Goal: Task Accomplishment & Management: Manage account settings

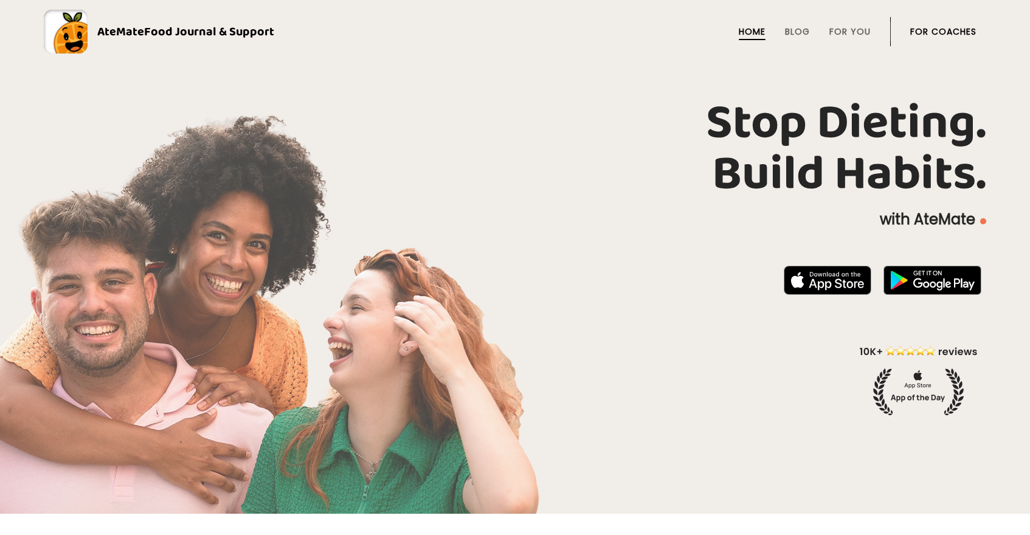
click at [941, 27] on link "For Coaches" at bounding box center [943, 32] width 66 height 10
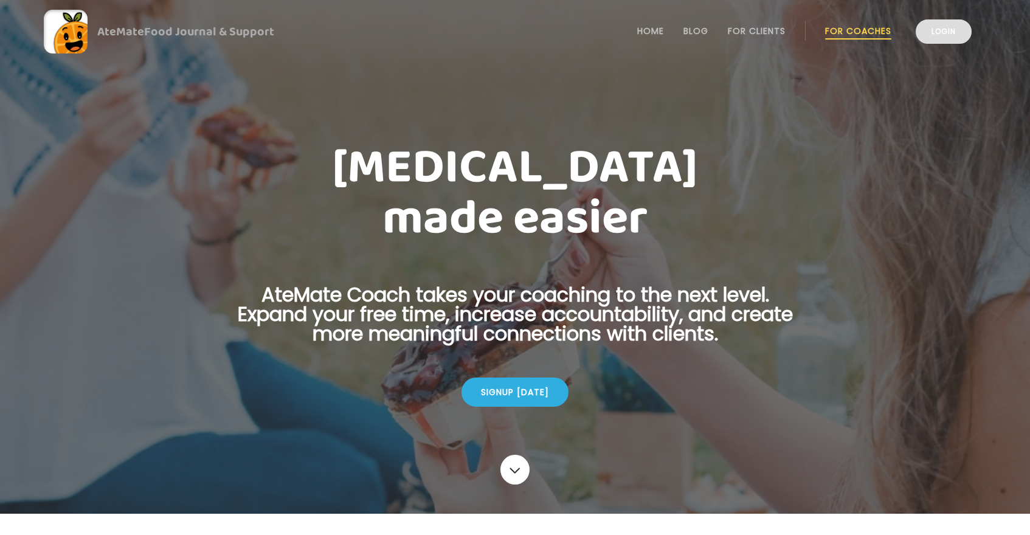
click at [929, 27] on link "Login" at bounding box center [944, 31] width 56 height 24
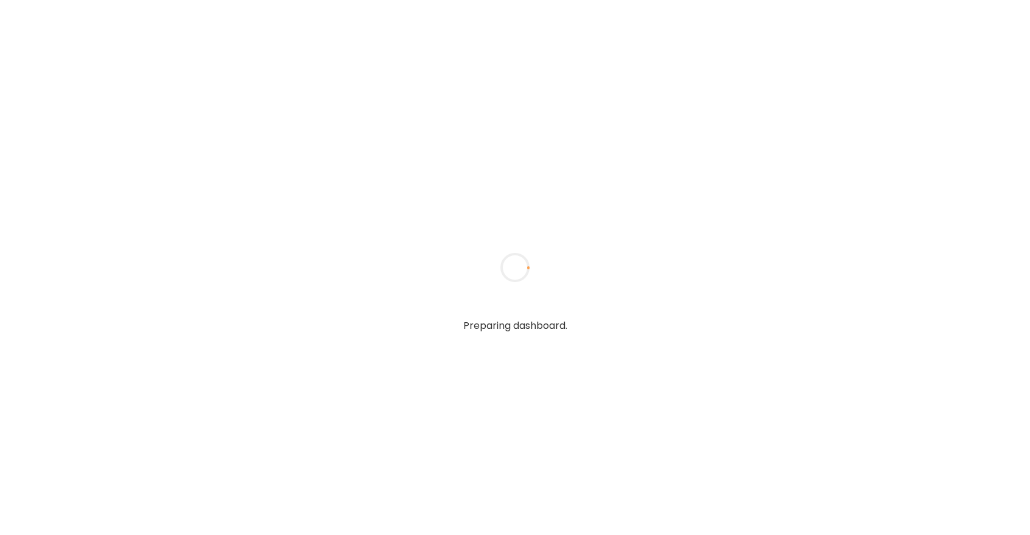
type textarea "**********"
type input "*****"
type input "**********"
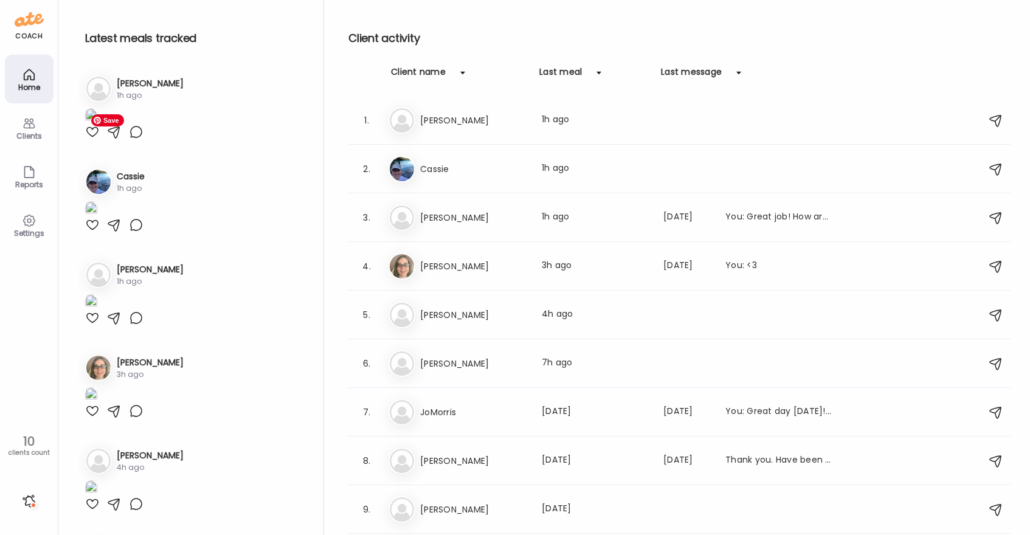
click at [94, 139] on div at bounding box center [92, 132] width 15 height 15
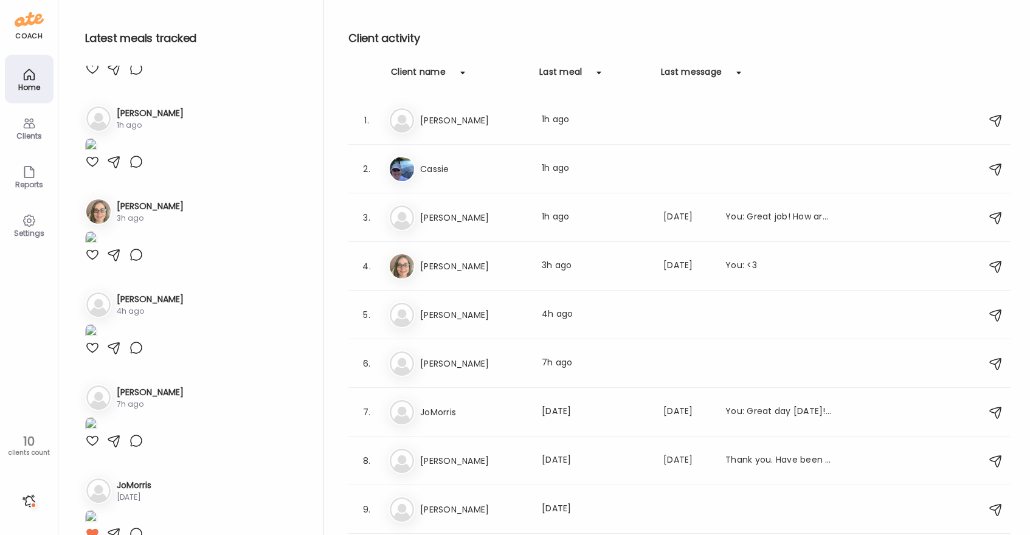
scroll to position [172, 0]
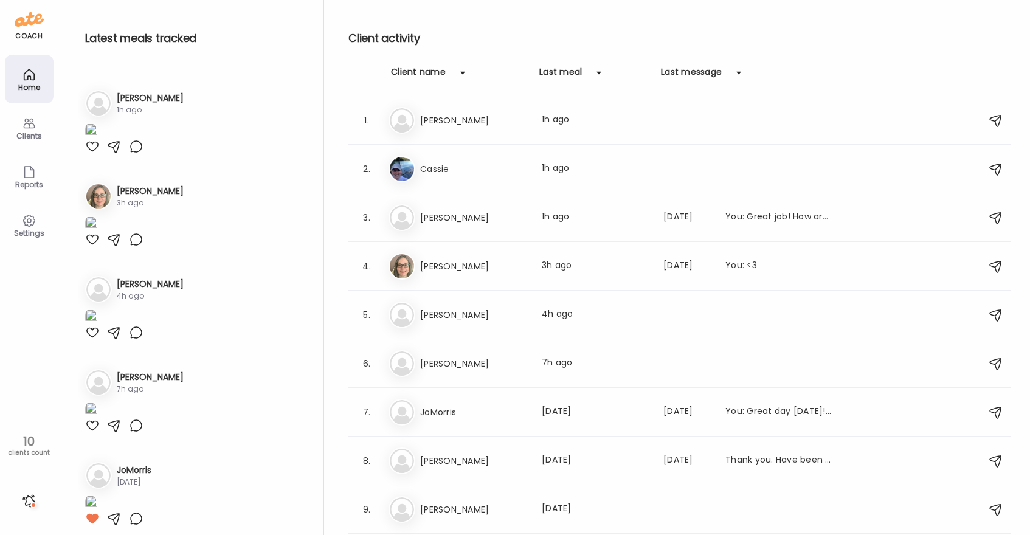
click at [92, 61] on div at bounding box center [92, 53] width 15 height 15
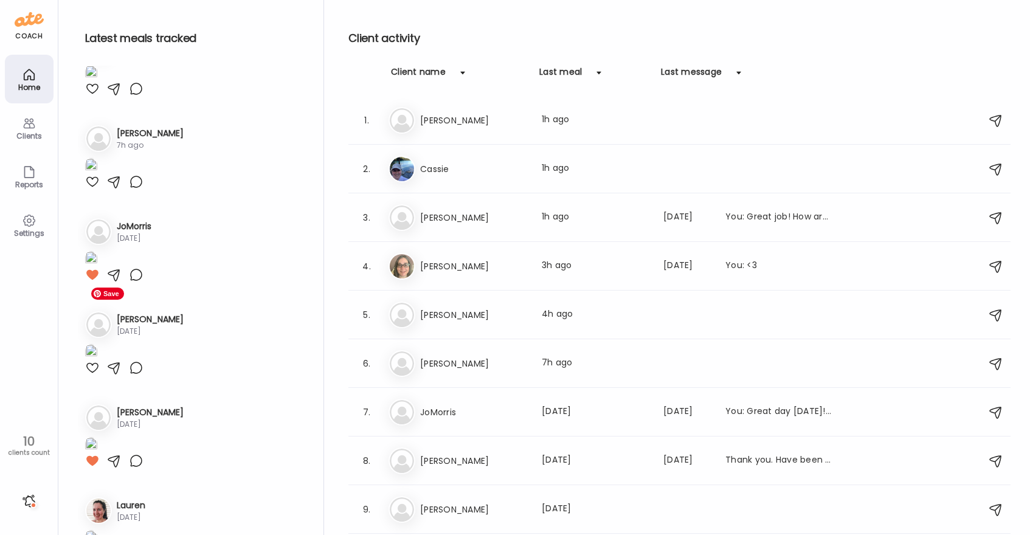
scroll to position [454, 0]
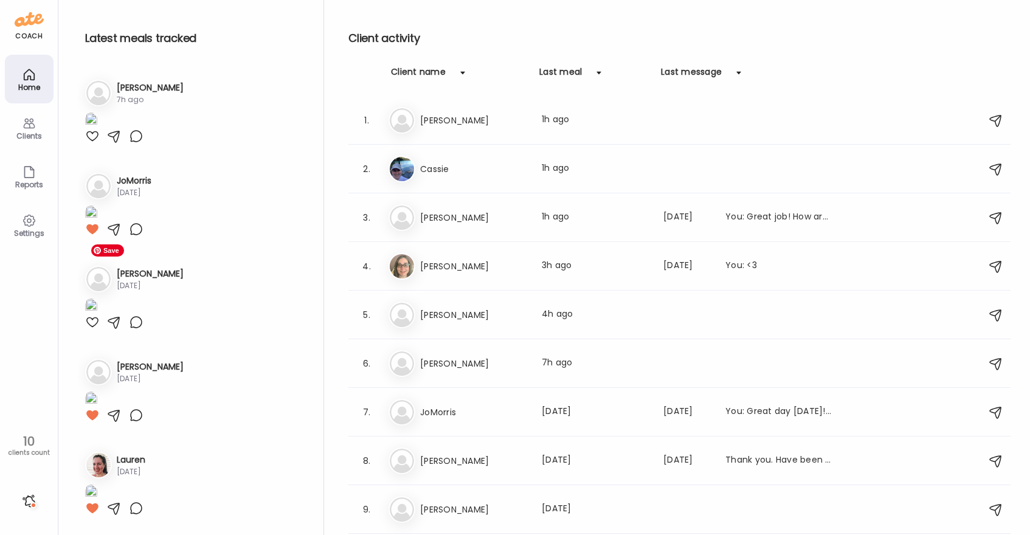
scroll to position [790, 0]
click at [94, 50] on div at bounding box center [92, 43] width 15 height 15
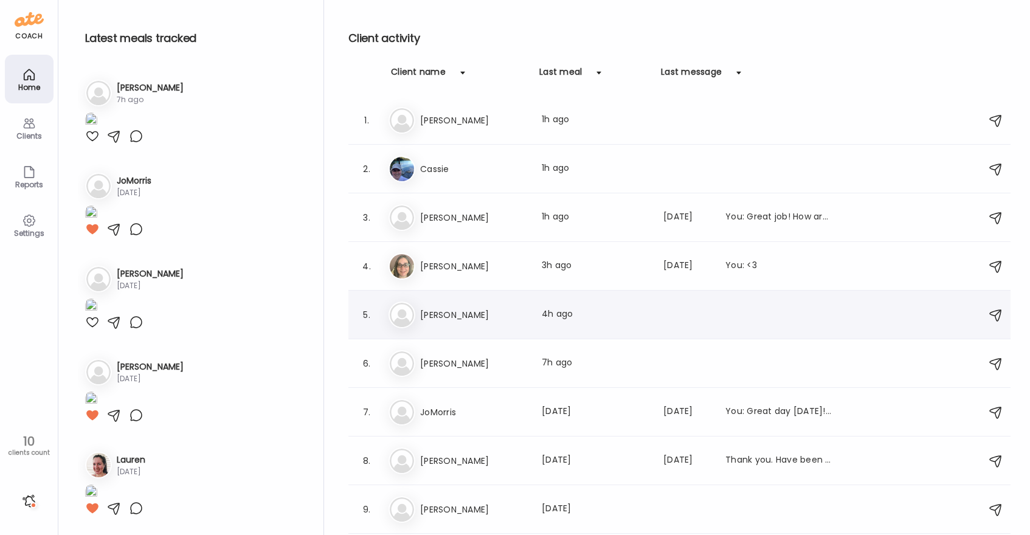
click at [510, 323] on div "Pa [PERSON_NAME] meal: 4h ago" at bounding box center [682, 315] width 586 height 27
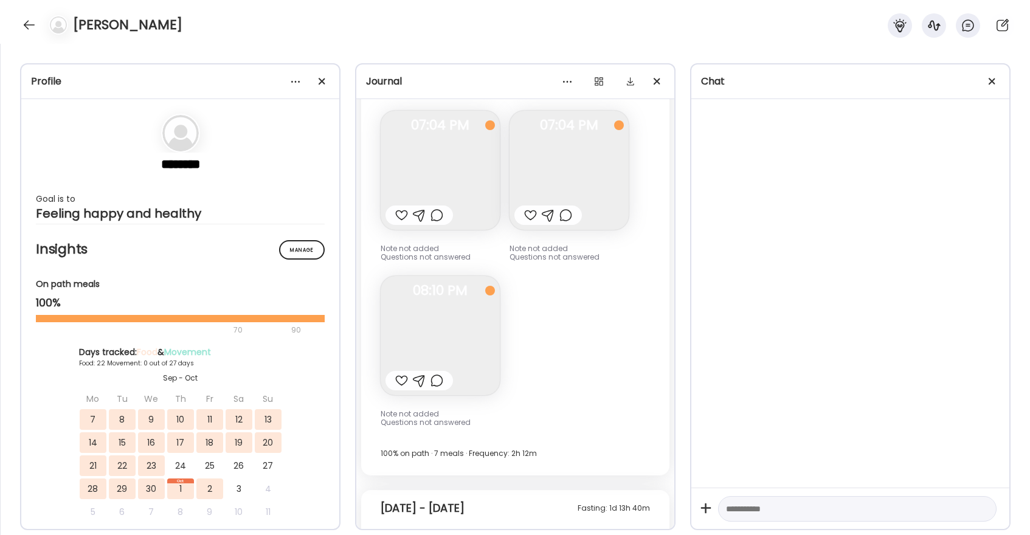
scroll to position [17922, 0]
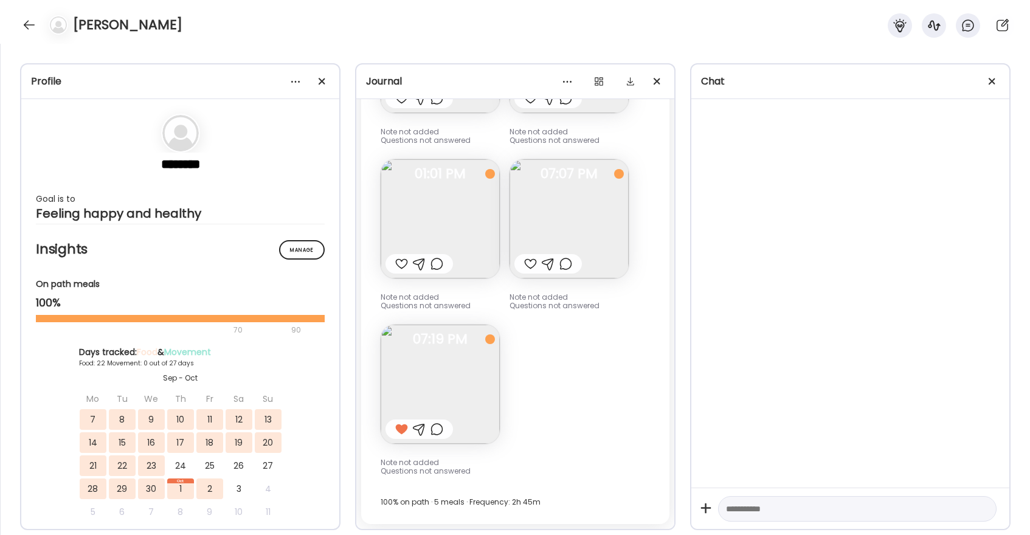
click at [399, 266] on div at bounding box center [401, 264] width 13 height 15
click at [524, 265] on div at bounding box center [530, 264] width 13 height 15
click at [564, 210] on img at bounding box center [569, 218] width 119 height 119
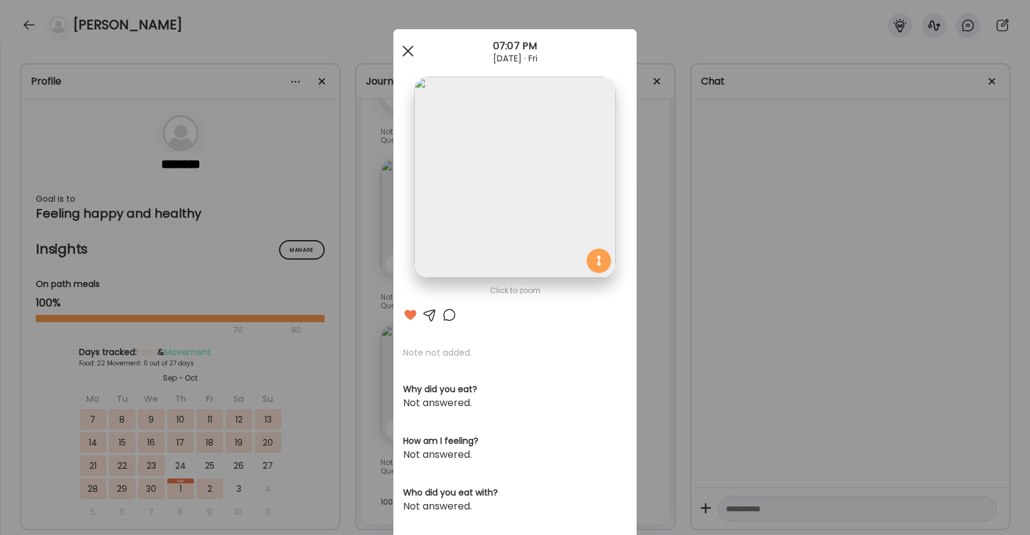
click at [406, 52] on span at bounding box center [408, 51] width 11 height 11
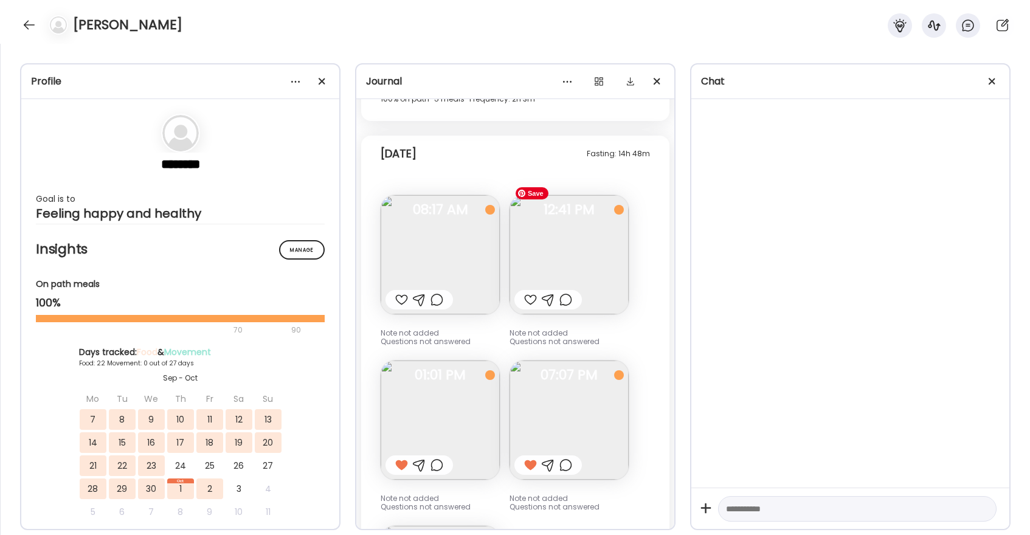
scroll to position [17719, 0]
click at [533, 300] on div at bounding box center [530, 301] width 13 height 15
click at [395, 303] on div at bounding box center [401, 301] width 13 height 15
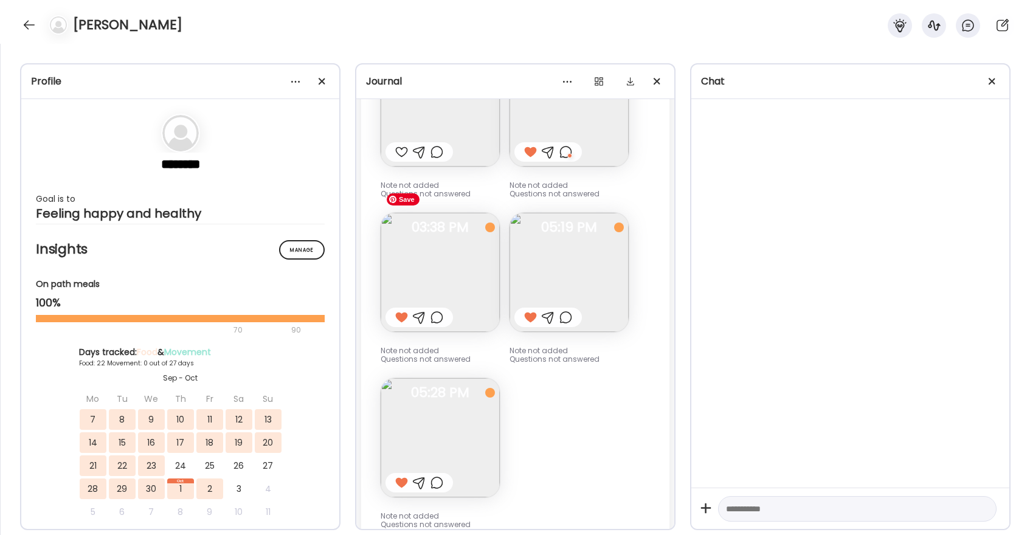
scroll to position [17254, 0]
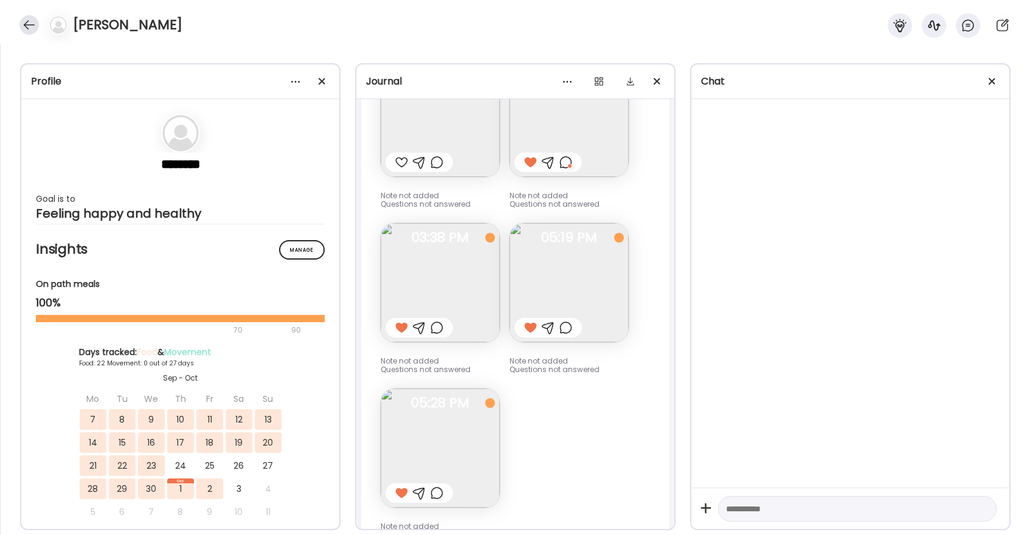
click at [35, 30] on div at bounding box center [28, 24] width 19 height 19
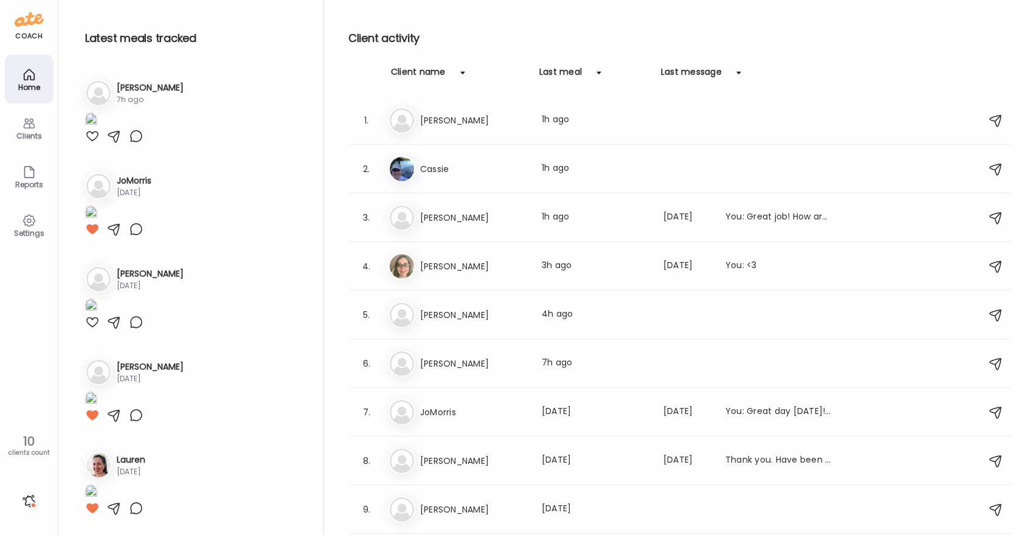
scroll to position [1095, 0]
click at [496, 213] on h3 "[PERSON_NAME]" at bounding box center [473, 217] width 107 height 15
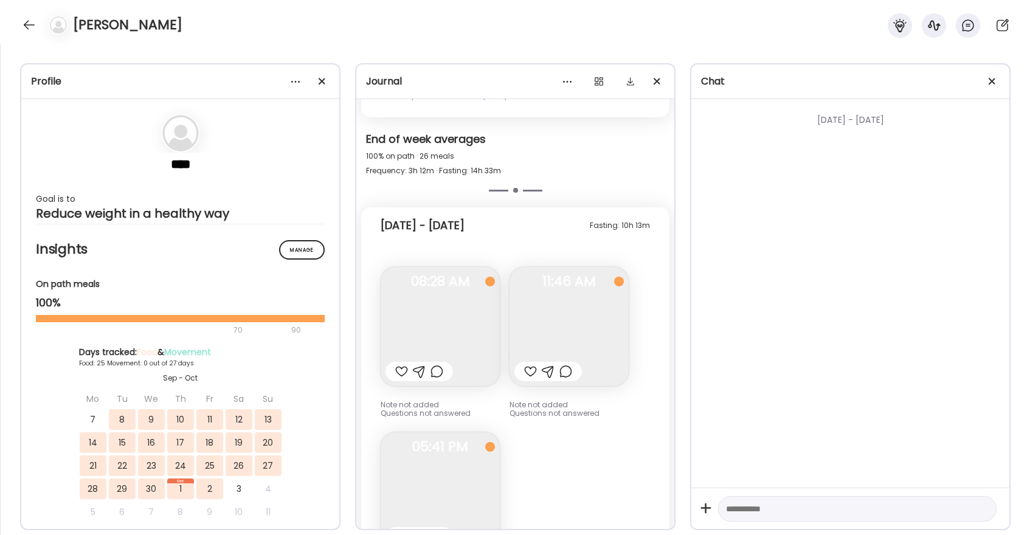
scroll to position [11227, 0]
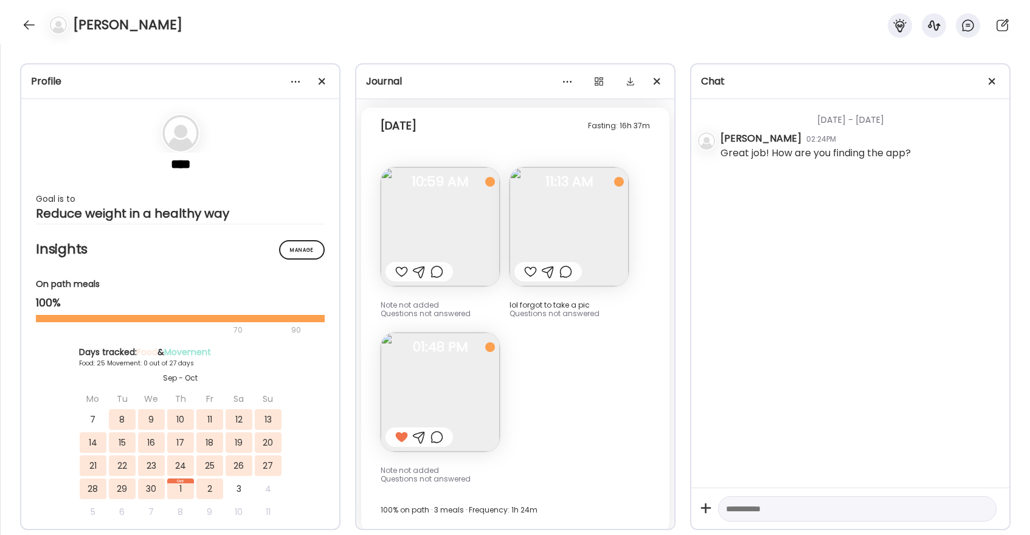
click at [401, 265] on div at bounding box center [401, 272] width 13 height 15
click at [525, 266] on div at bounding box center [530, 272] width 13 height 15
click at [29, 29] on div at bounding box center [28, 24] width 19 height 19
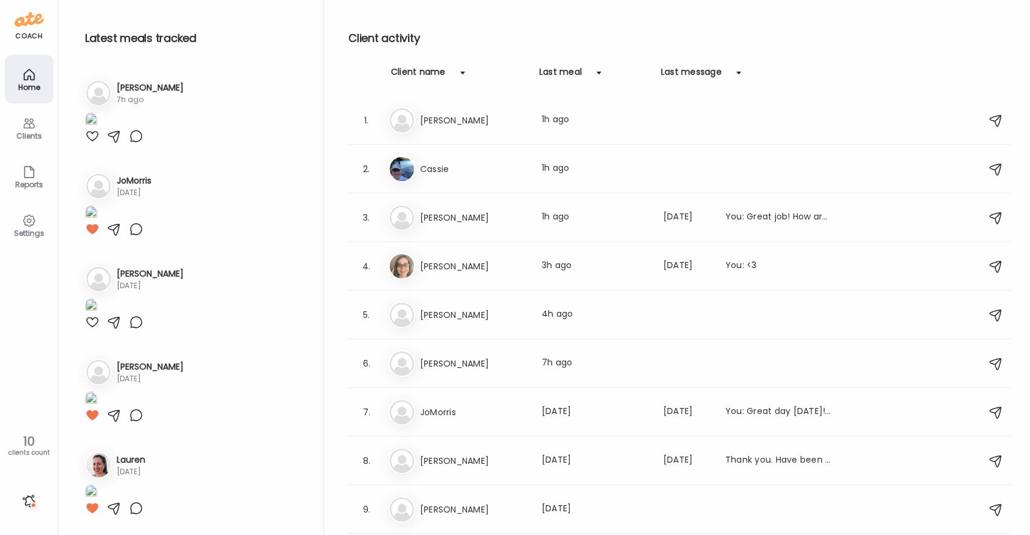
scroll to position [1095, 0]
click at [465, 168] on h3 "Cassie" at bounding box center [473, 169] width 107 height 15
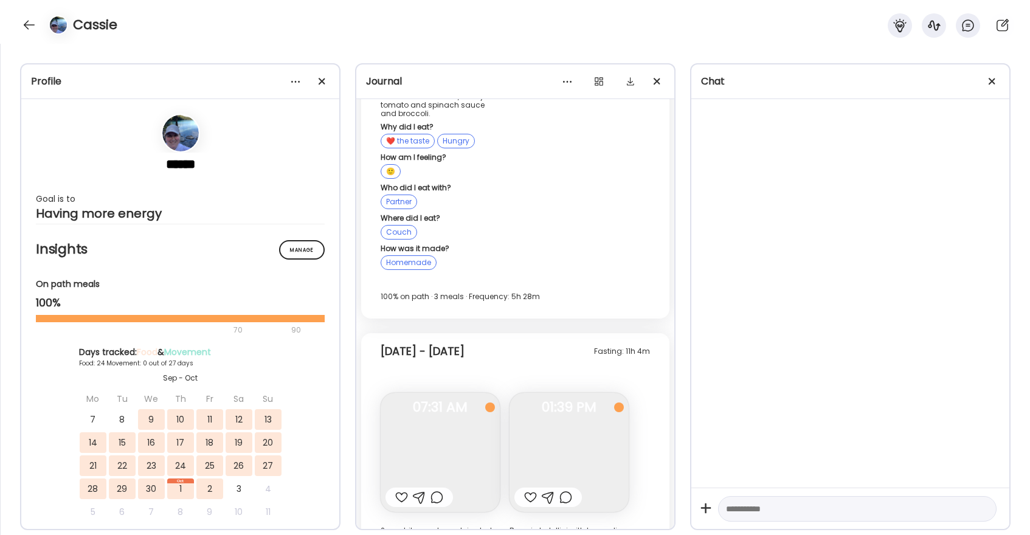
scroll to position [15221, 0]
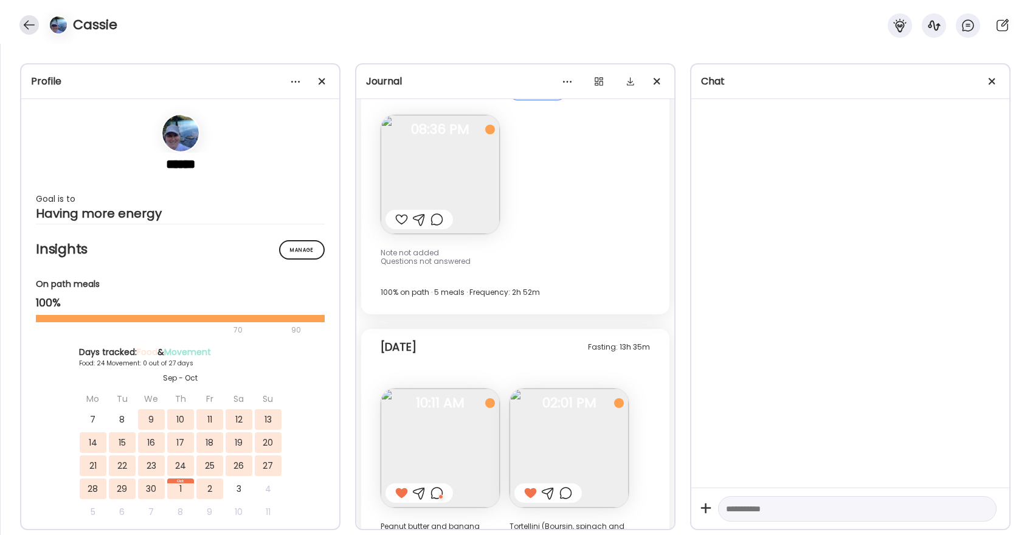
click at [26, 22] on div at bounding box center [28, 24] width 19 height 19
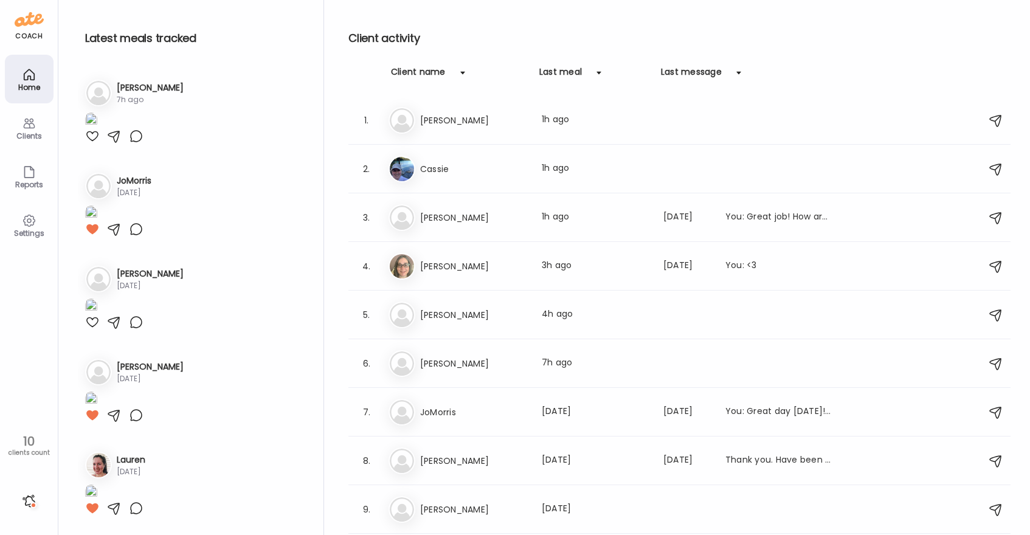
scroll to position [1095, 0]
click at [480, 367] on h3 "[PERSON_NAME]" at bounding box center [473, 363] width 107 height 15
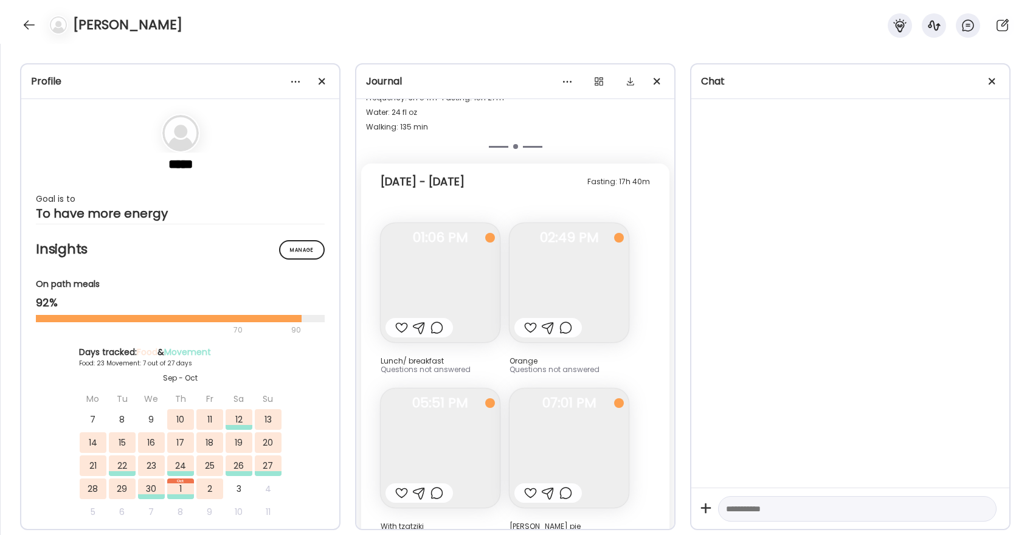
scroll to position [0, 0]
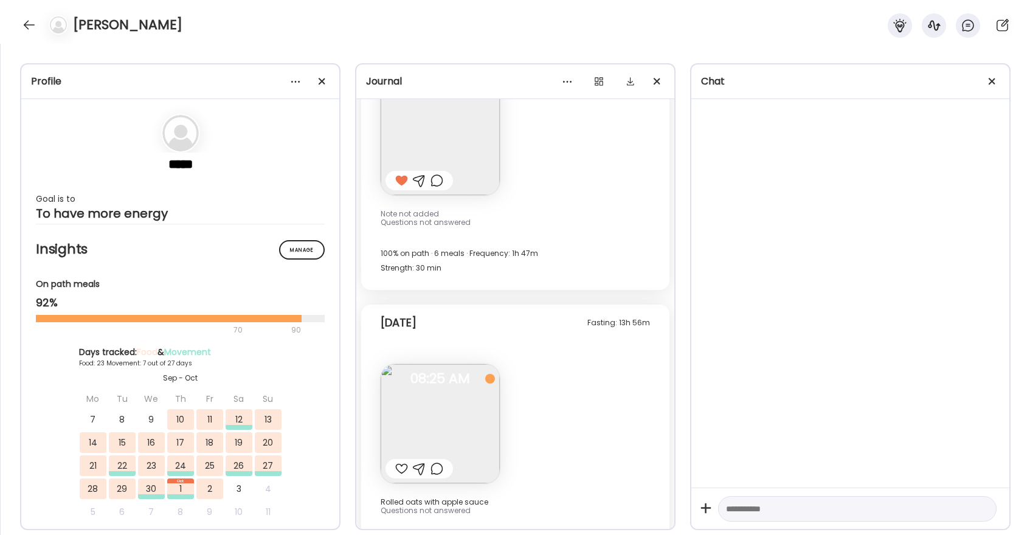
click at [401, 462] on div at bounding box center [401, 469] width 13 height 15
